Goal: Find specific page/section: Find specific page/section

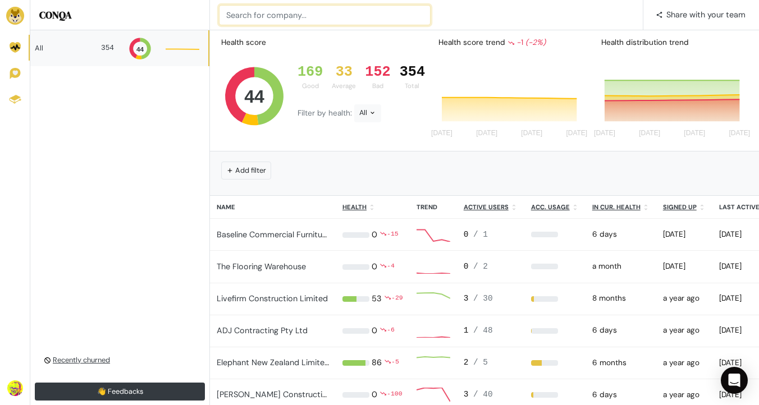
click at [288, 10] on input at bounding box center [325, 15] width 212 height 20
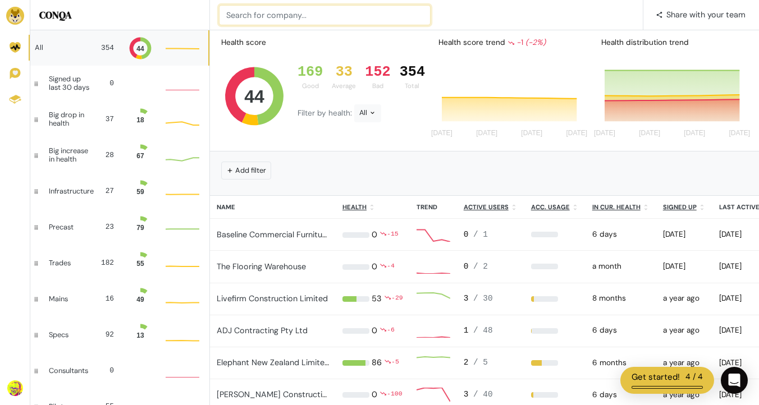
scroll to position [1, 1]
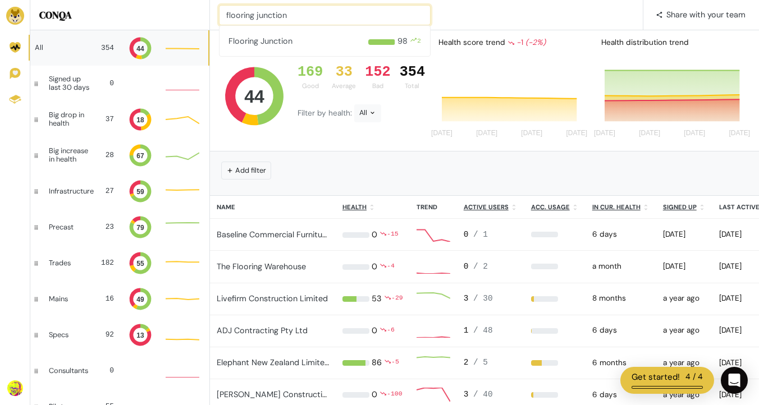
type input "flooring junction"
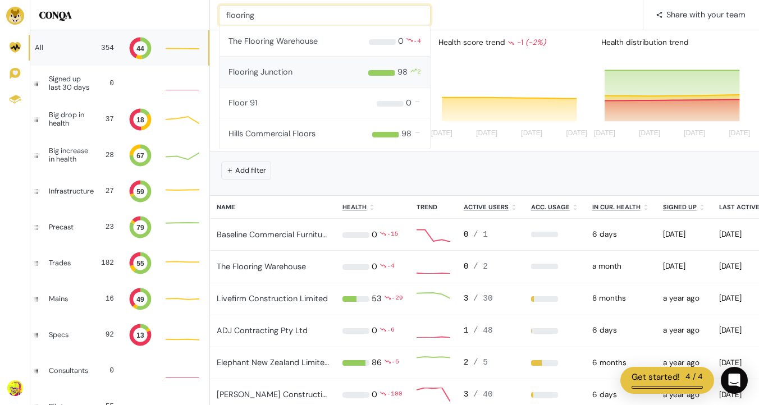
type input "flooring"
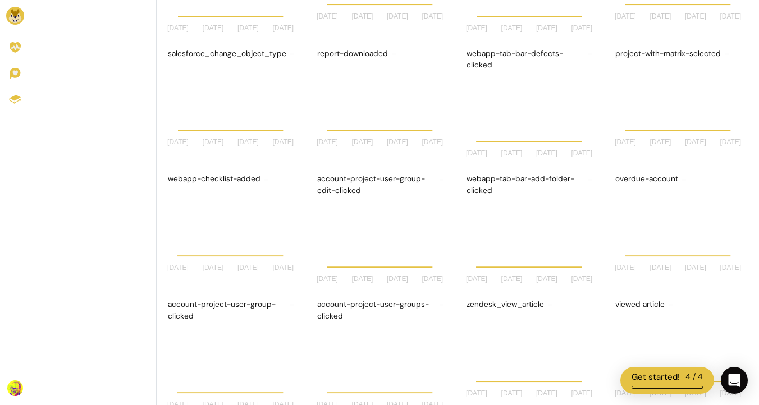
scroll to position [1, 1]
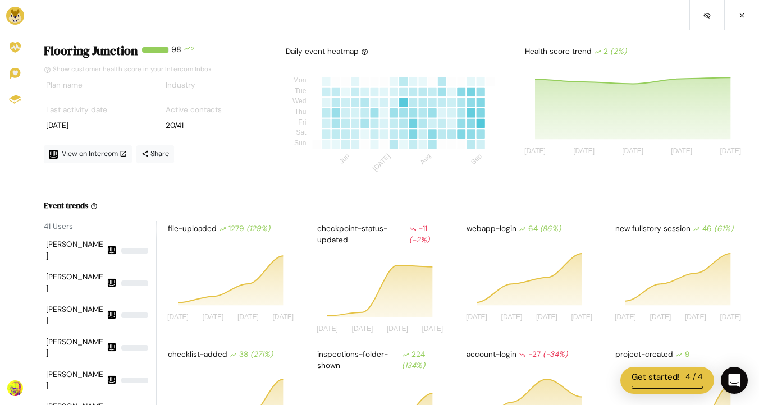
click at [21, 13] on img at bounding box center [15, 16] width 18 height 18
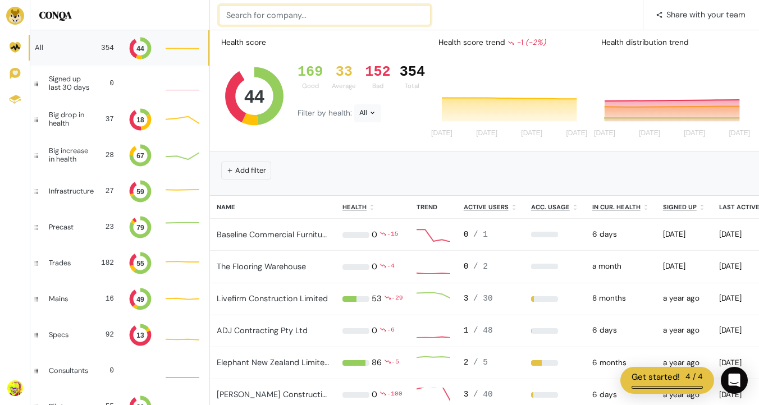
click at [277, 15] on input at bounding box center [325, 15] width 212 height 20
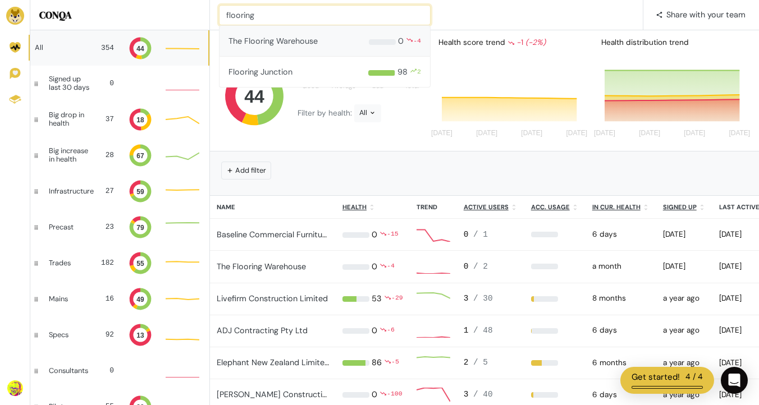
type input "flooring"
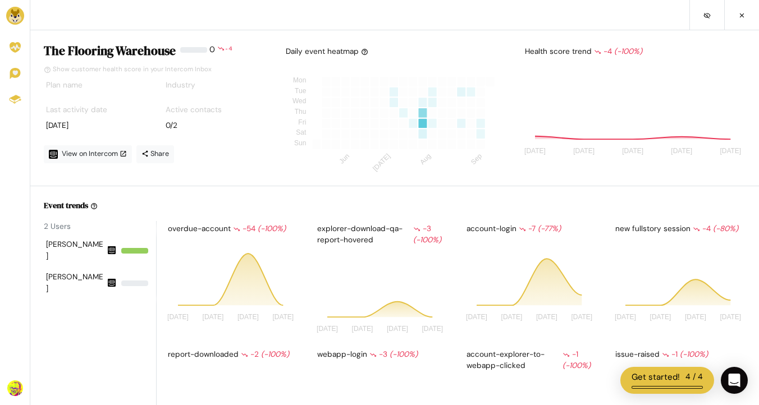
click at [16, 13] on img at bounding box center [15, 16] width 18 height 18
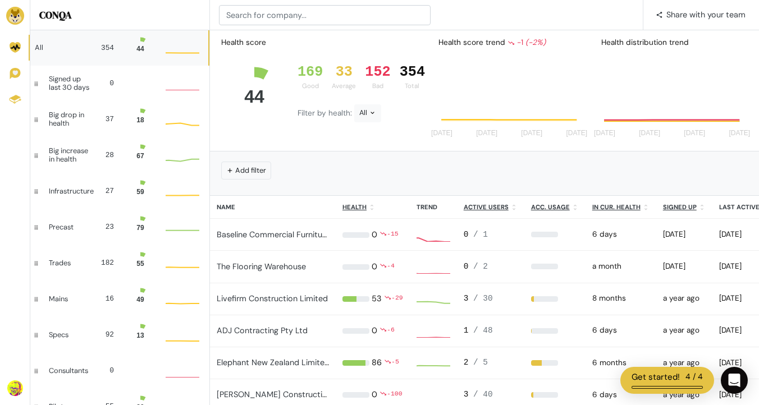
scroll to position [30, 34]
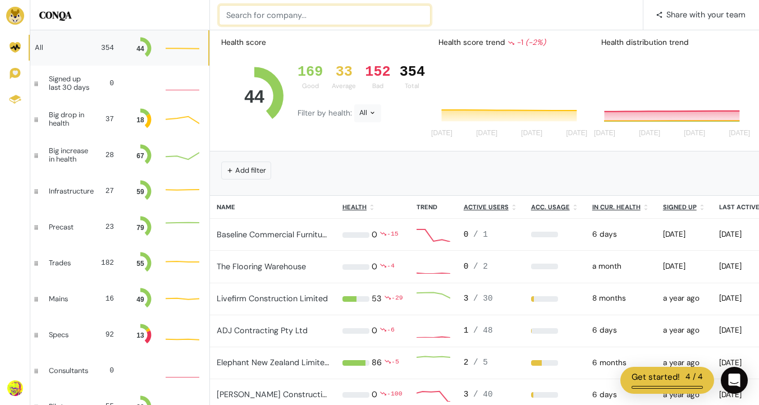
click at [274, 16] on input at bounding box center [325, 15] width 212 height 20
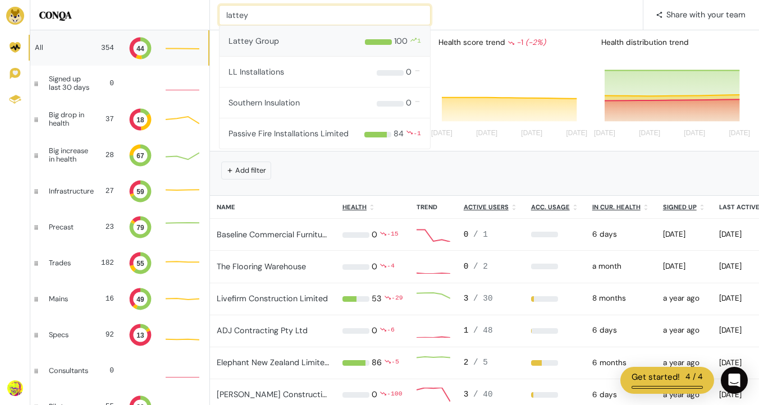
type input "lattey"
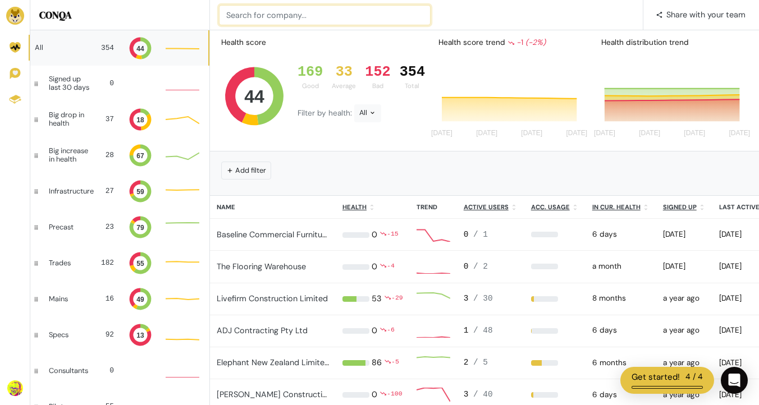
click at [272, 12] on input at bounding box center [325, 15] width 212 height 20
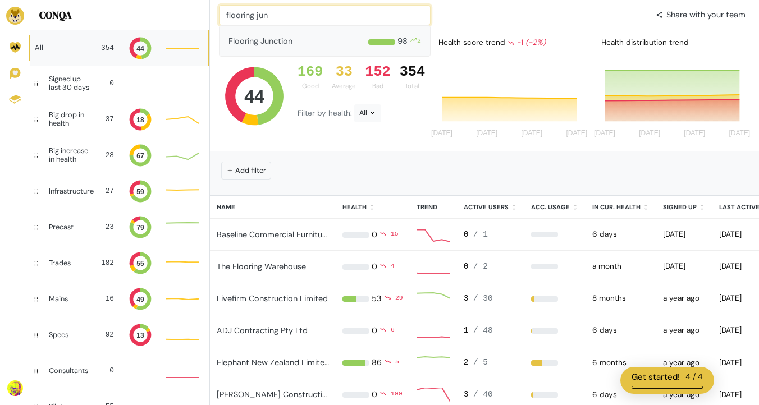
type input "flooring jun"
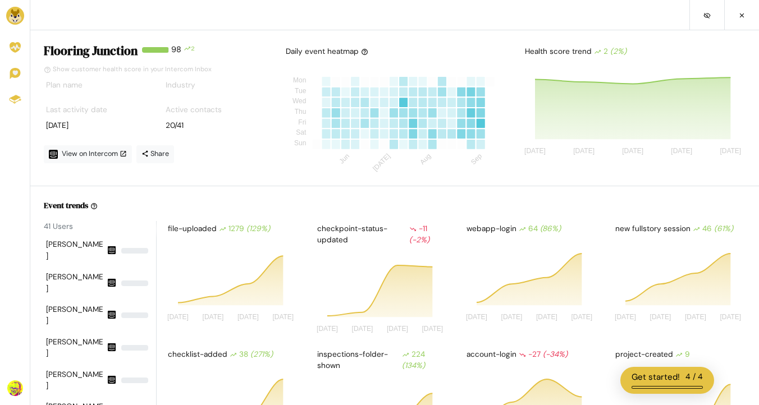
click at [18, 8] on img at bounding box center [15, 16] width 18 height 18
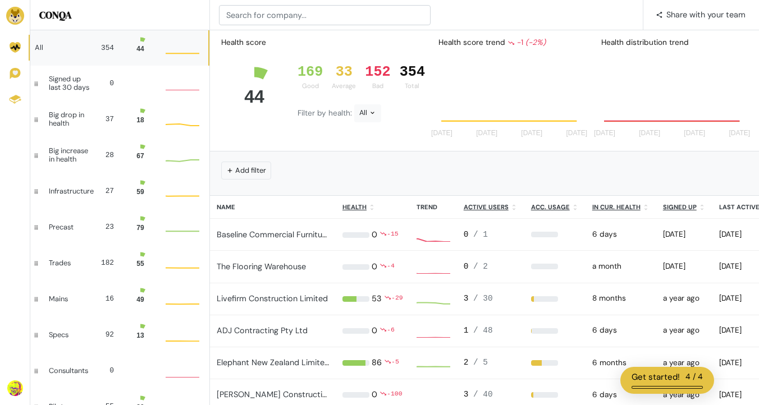
scroll to position [1, 1]
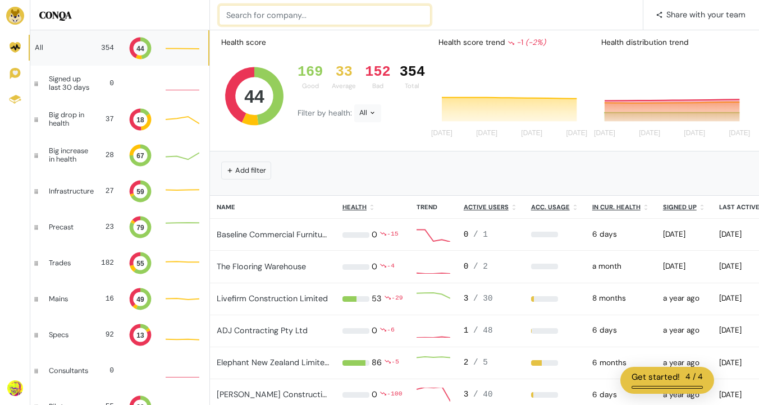
click at [262, 8] on input at bounding box center [325, 15] width 212 height 20
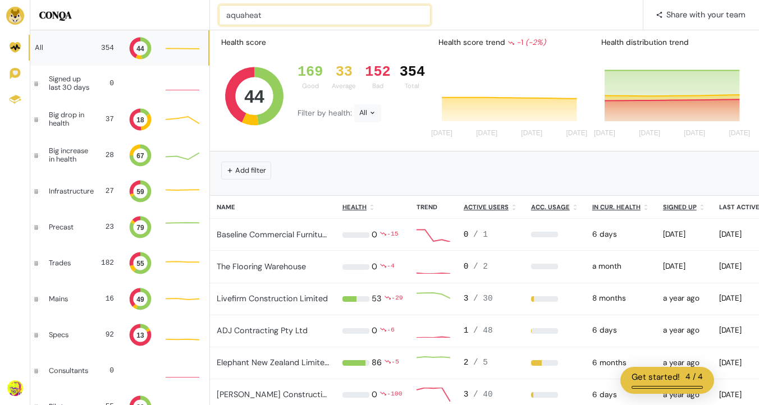
type input "aquaheat"
click at [271, 15] on input "aquaheat" at bounding box center [325, 15] width 212 height 20
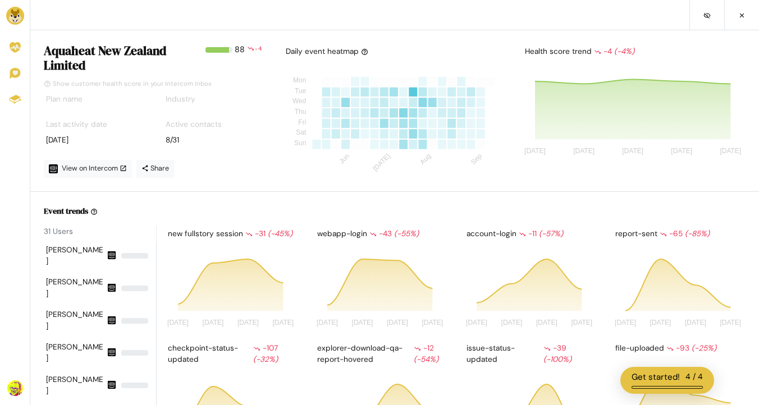
click at [10, 17] on img at bounding box center [15, 16] width 18 height 18
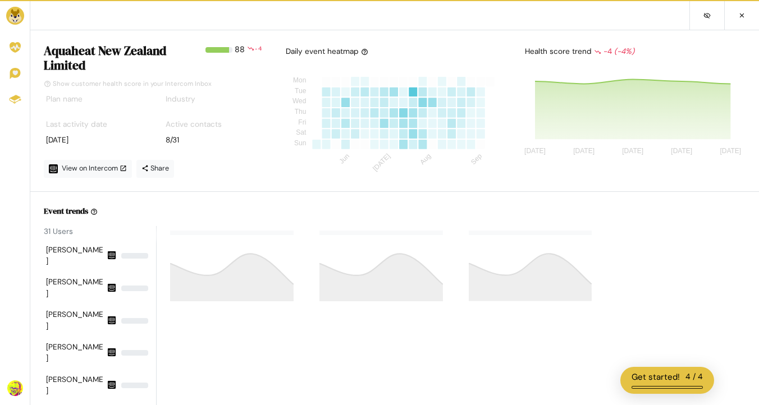
click at [11, 15] on img at bounding box center [15, 16] width 18 height 18
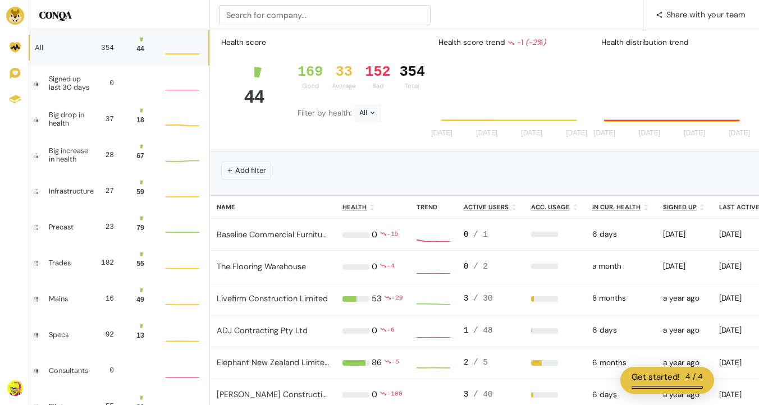
scroll to position [30, 34]
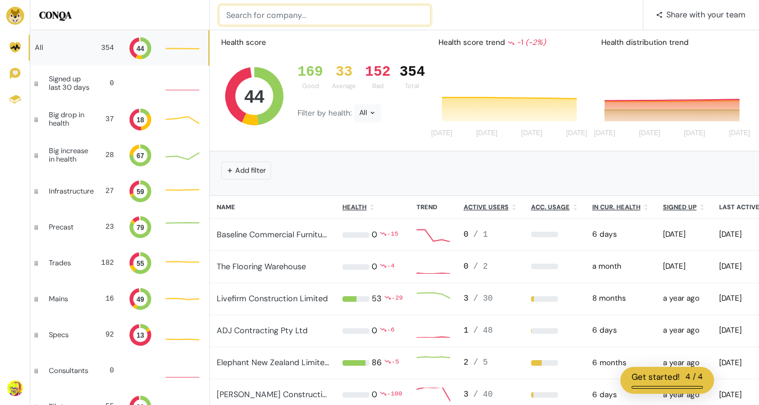
click at [353, 10] on input at bounding box center [325, 15] width 212 height 20
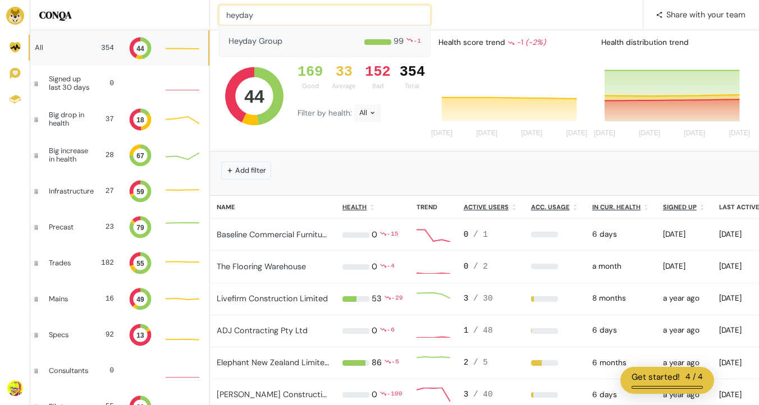
type input "heyday"
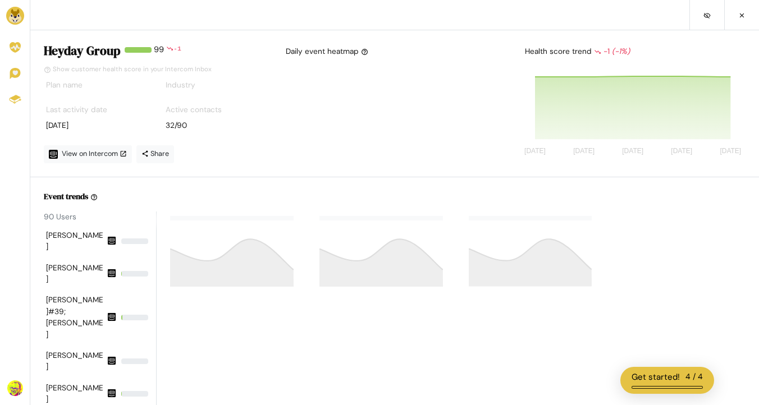
click at [498, 68] on div "Daily event heatmap" at bounding box center [395, 110] width 240 height 133
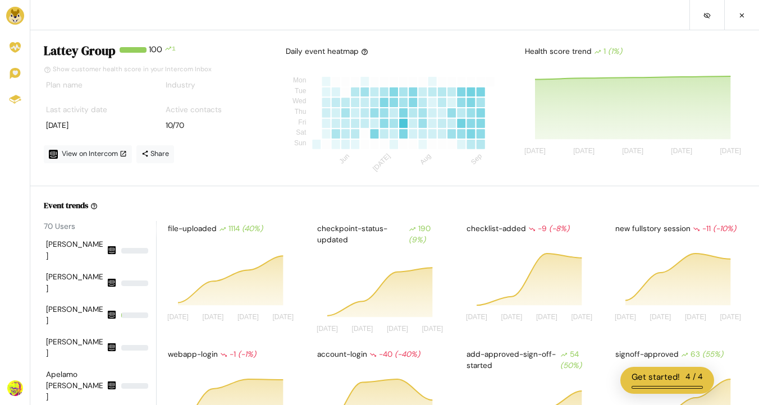
click at [21, 16] on img at bounding box center [15, 16] width 18 height 18
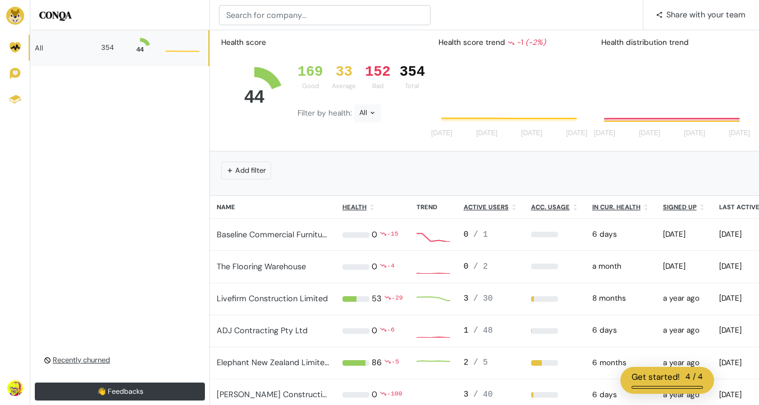
scroll to position [68, 79]
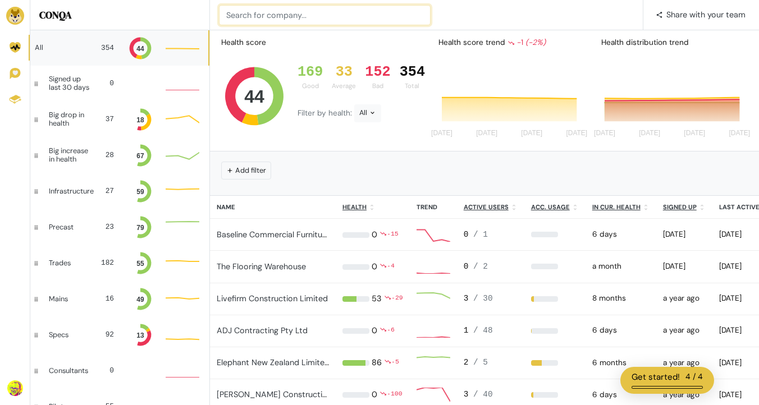
click at [321, 16] on input at bounding box center [325, 15] width 212 height 20
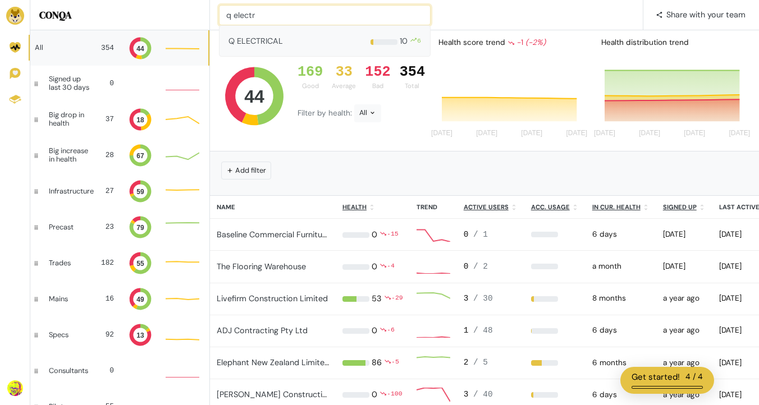
type input "q electr"
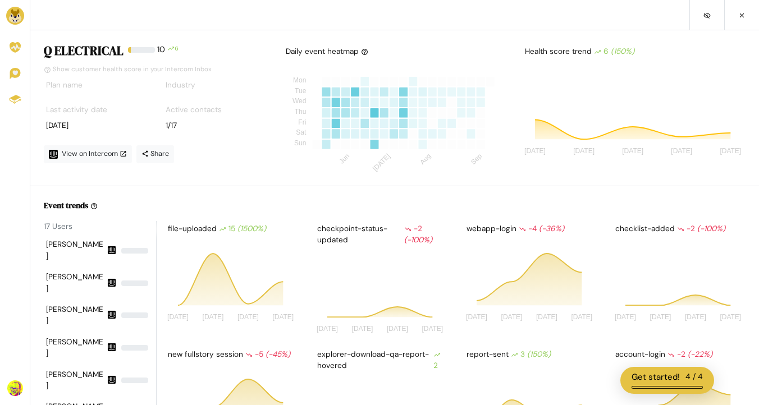
click at [17, 14] on img at bounding box center [15, 16] width 18 height 18
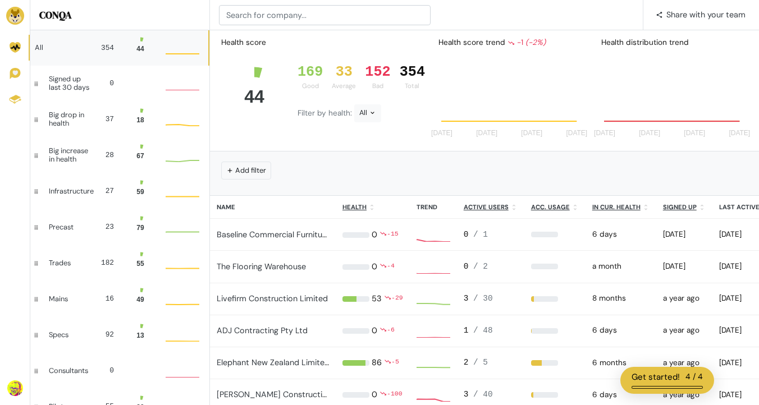
scroll to position [30, 34]
